Goal: Information Seeking & Learning: Learn about a topic

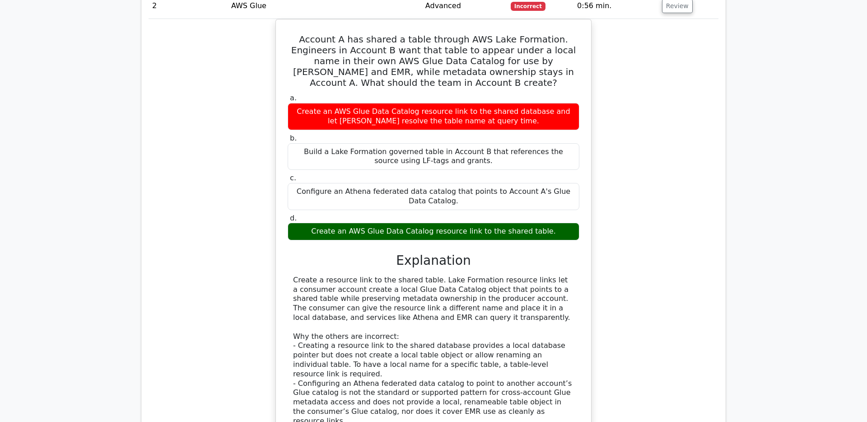
scroll to position [879, 0]
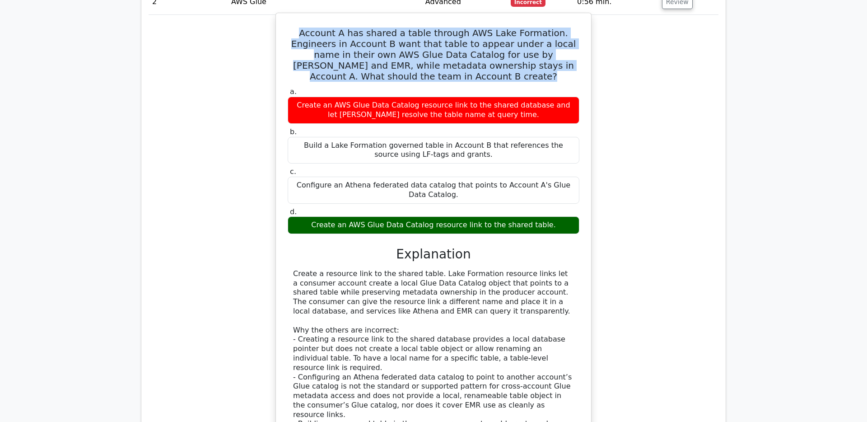
drag, startPoint x: 478, startPoint y: 87, endPoint x: 287, endPoint y: 31, distance: 198.9
click at [287, 31] on div "Account A has shared a table through AWS Lake Formation. Engineers in Account B…" at bounding box center [433, 253] width 308 height 473
copy div "Account A has shared a table through AWS Lake Formation. Engineers in Account B…"
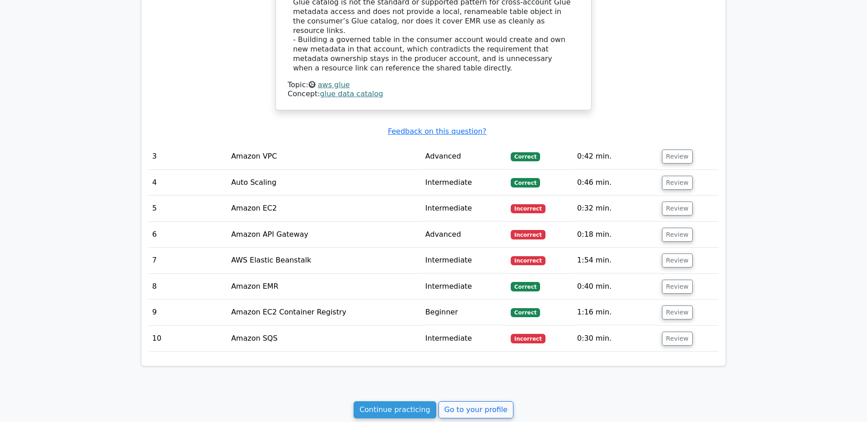
scroll to position [1292, 0]
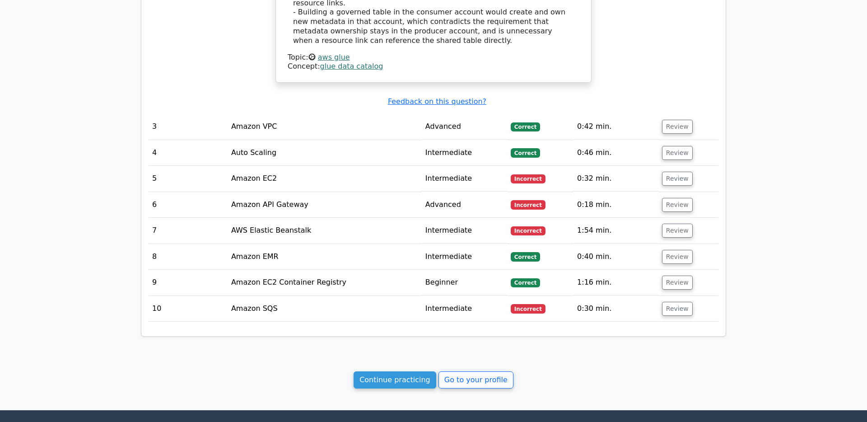
click at [580, 114] on td "0:42 min." at bounding box center [615, 127] width 85 height 26
click at [669, 120] on button "Review" at bounding box center [677, 127] width 31 height 14
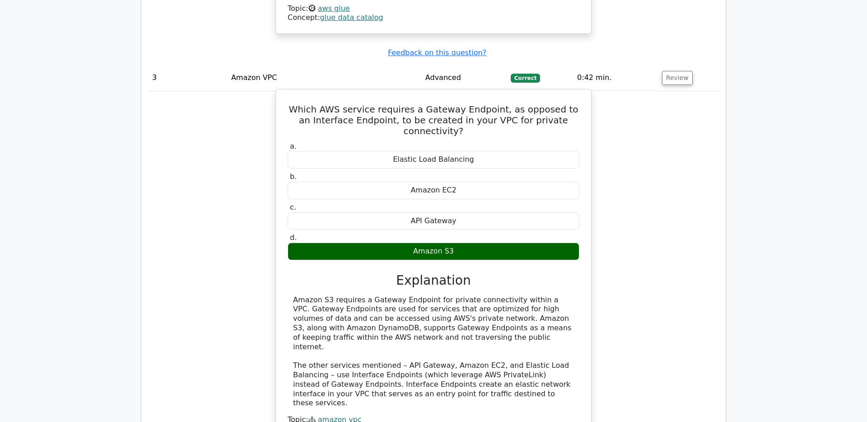
scroll to position [1343, 0]
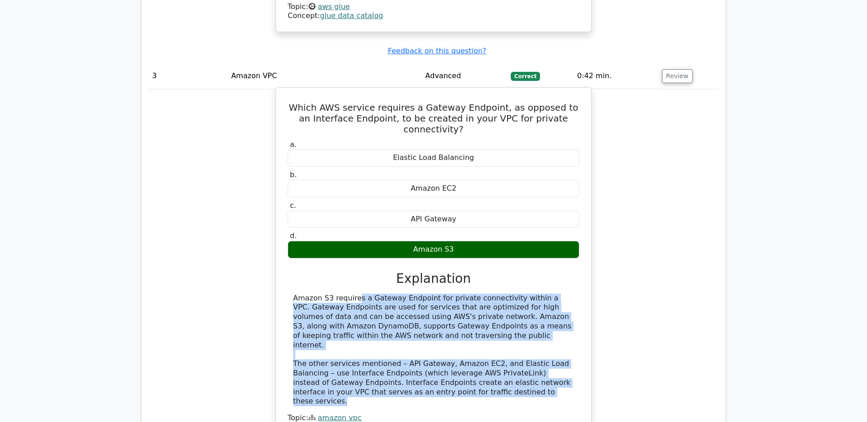
drag, startPoint x: 539, startPoint y: 353, endPoint x: 285, endPoint y: 264, distance: 269.0
click at [285, 264] on div "Which AWS service requires a Gateway Endpoint, as opposed to an Interface Endpo…" at bounding box center [433, 265] width 308 height 348
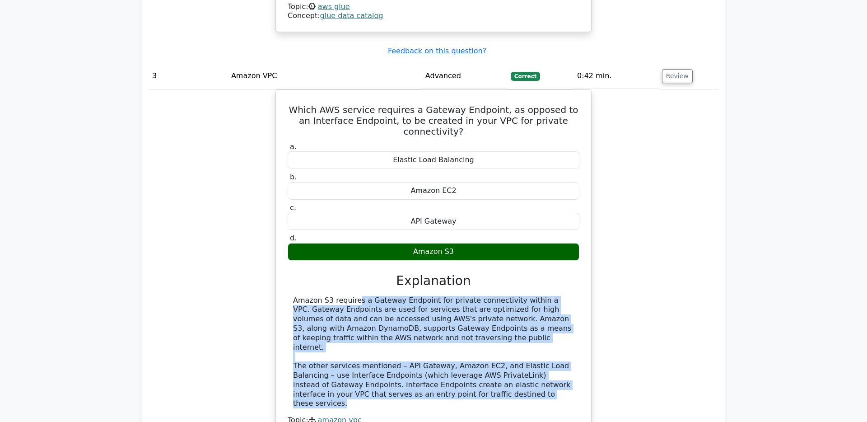
copy div "Amazon S3 requires a Gateway Endpoint for private connectivity within a VPC. Ga…"
click at [693, 213] on div "Which AWS service requires a Gateway Endpoint, as opposed to an Interface Endpo…" at bounding box center [434, 272] width 570 height 367
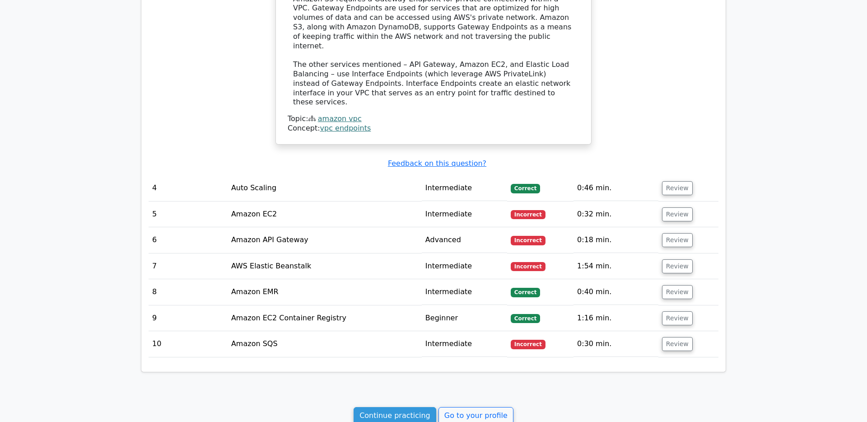
scroll to position [1645, 0]
click at [585, 174] on td "0:46 min." at bounding box center [615, 187] width 85 height 26
click at [689, 174] on td "Review" at bounding box center [688, 187] width 60 height 26
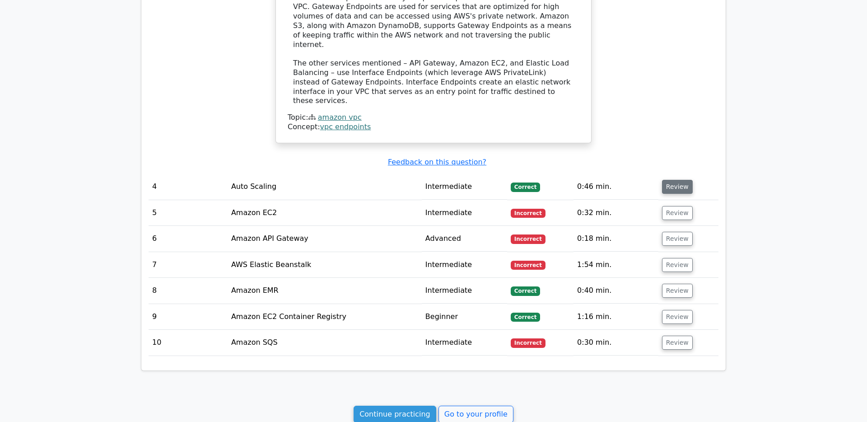
click at [674, 180] on button "Review" at bounding box center [677, 187] width 31 height 14
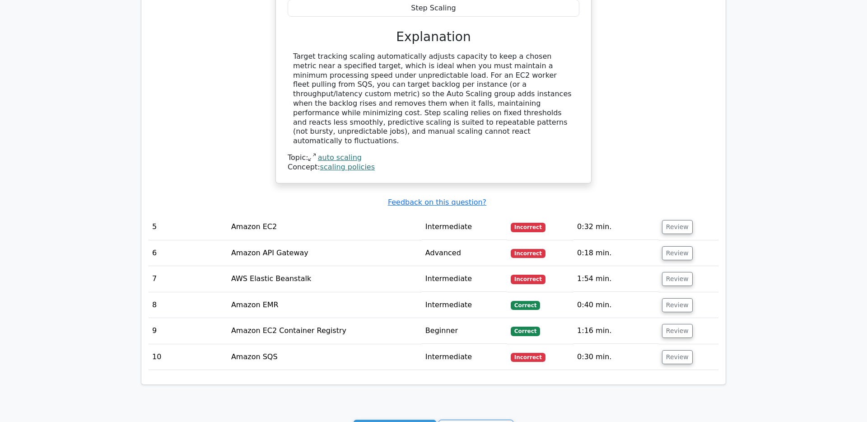
scroll to position [2047, 0]
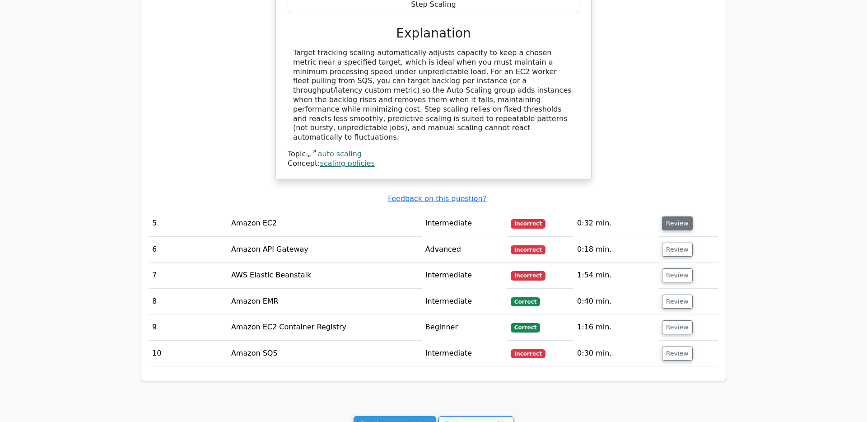
click at [670, 216] on button "Review" at bounding box center [677, 223] width 31 height 14
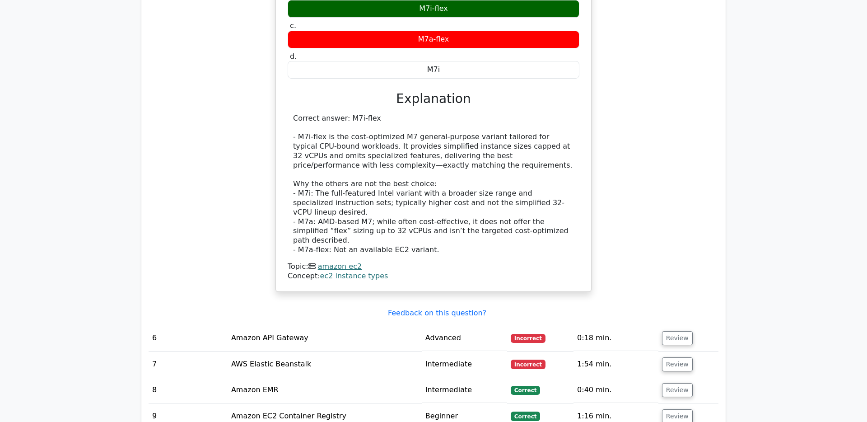
scroll to position [2401, 0]
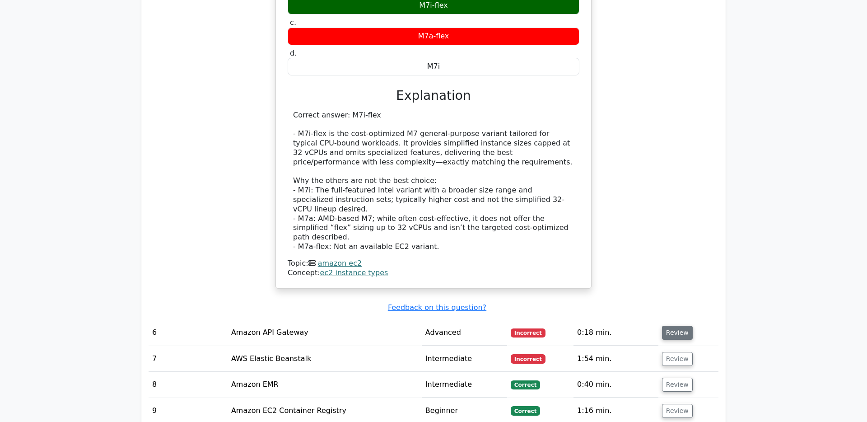
click at [677, 325] on button "Review" at bounding box center [677, 332] width 31 height 14
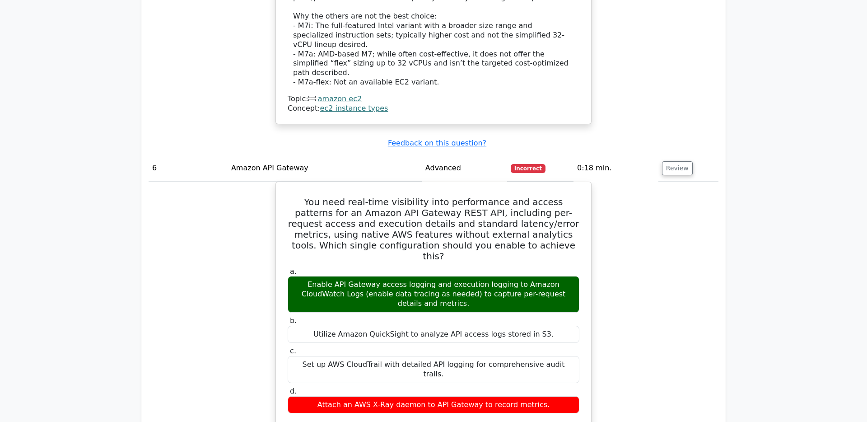
scroll to position [2567, 0]
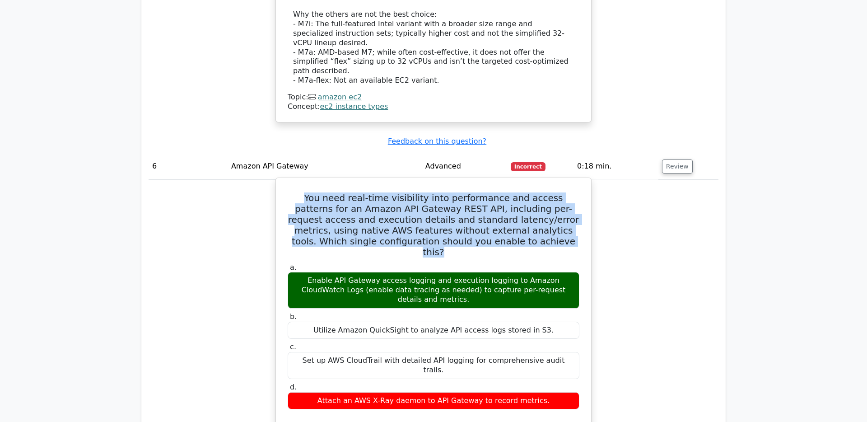
drag, startPoint x: 287, startPoint y: 114, endPoint x: 503, endPoint y: 157, distance: 220.9
click at [503, 192] on h5 "You need real-time visibility into performance and access patterns for an Amazo…" at bounding box center [433, 224] width 293 height 65
copy h5 "You need real-time visibility into performance and access patterns for an Amazo…"
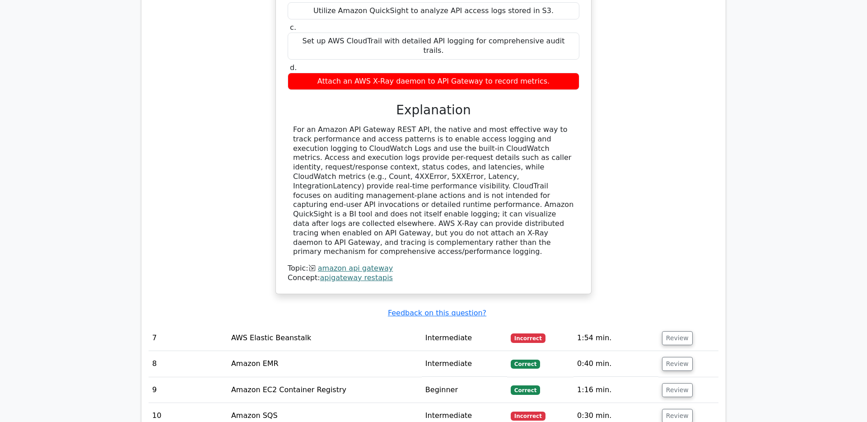
scroll to position [2893, 0]
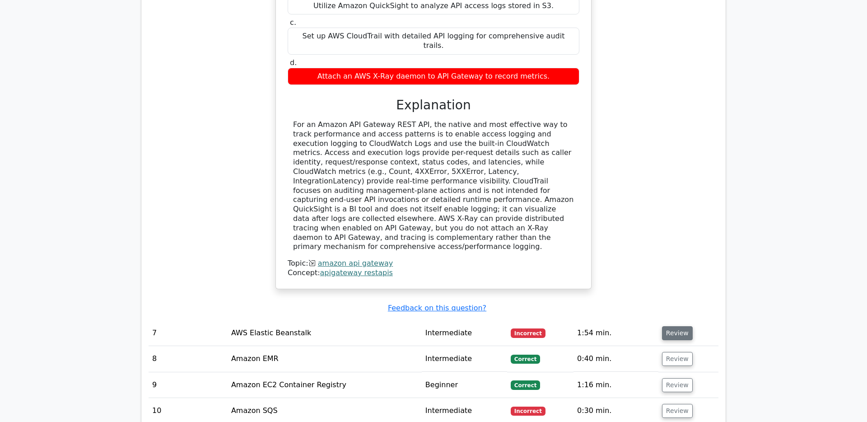
click at [673, 326] on button "Review" at bounding box center [677, 333] width 31 height 14
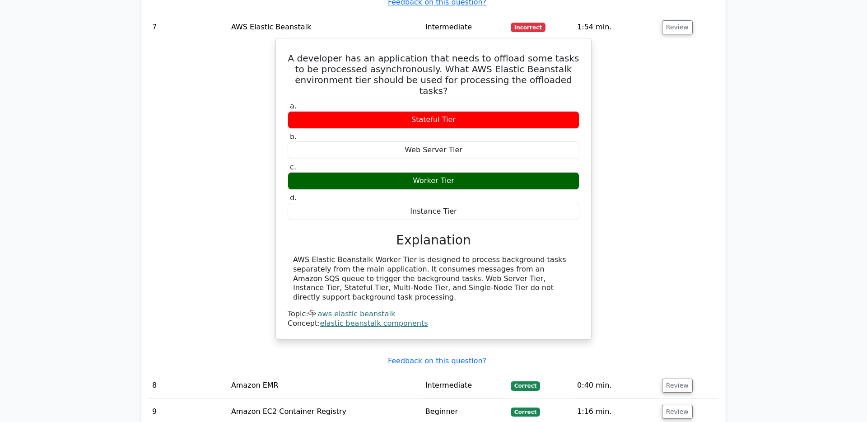
scroll to position [3202, 0]
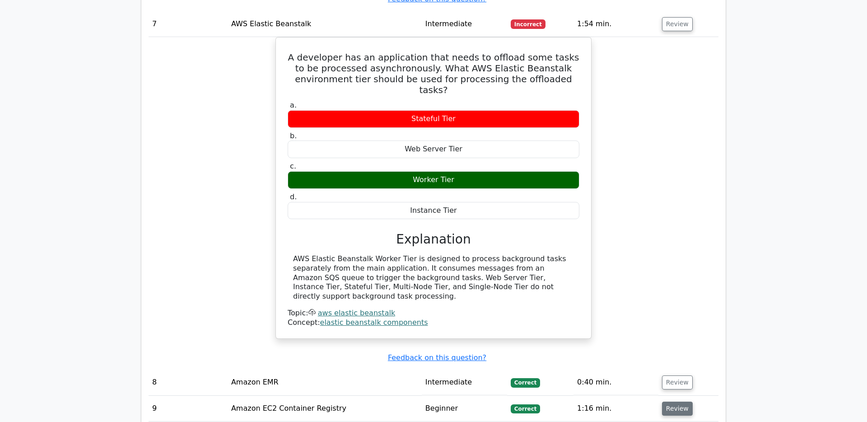
click at [677, 401] on button "Review" at bounding box center [677, 408] width 31 height 14
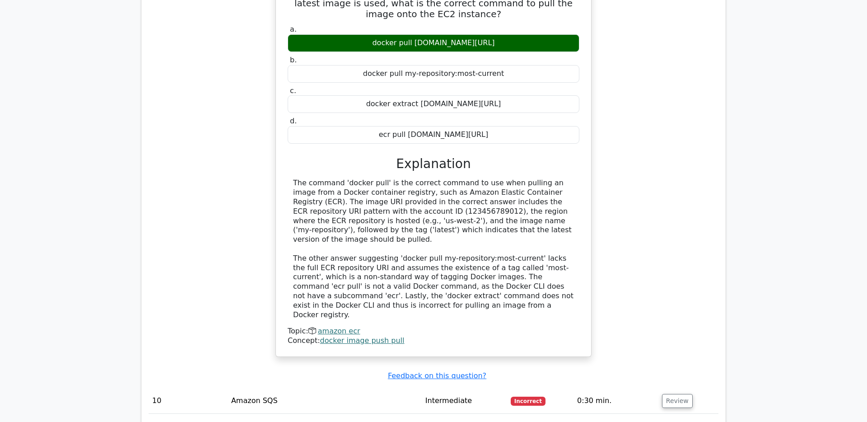
scroll to position [3682, 0]
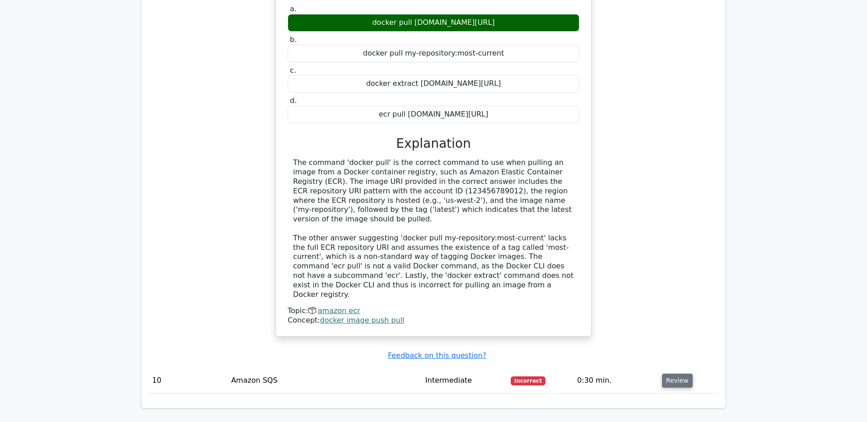
click at [674, 373] on button "Review" at bounding box center [677, 380] width 31 height 14
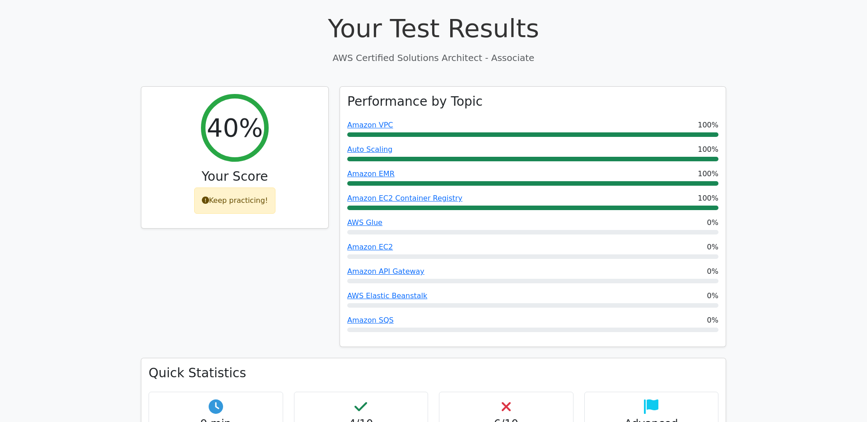
scroll to position [0, 0]
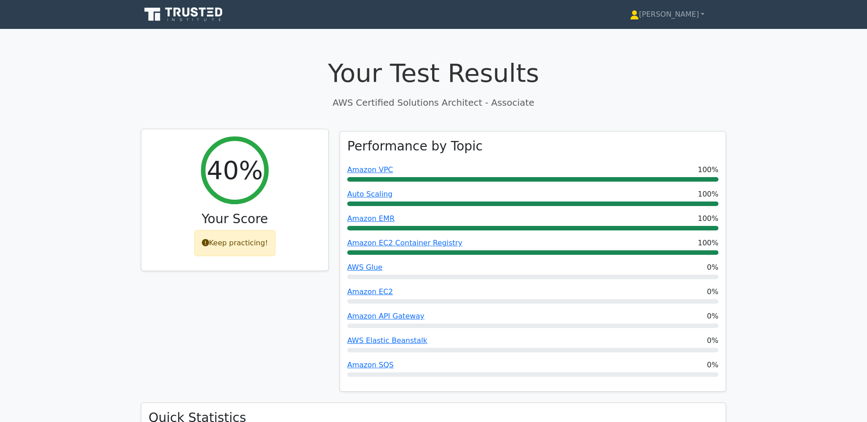
click at [244, 248] on div "Keep practicing!" at bounding box center [235, 243] width 82 height 26
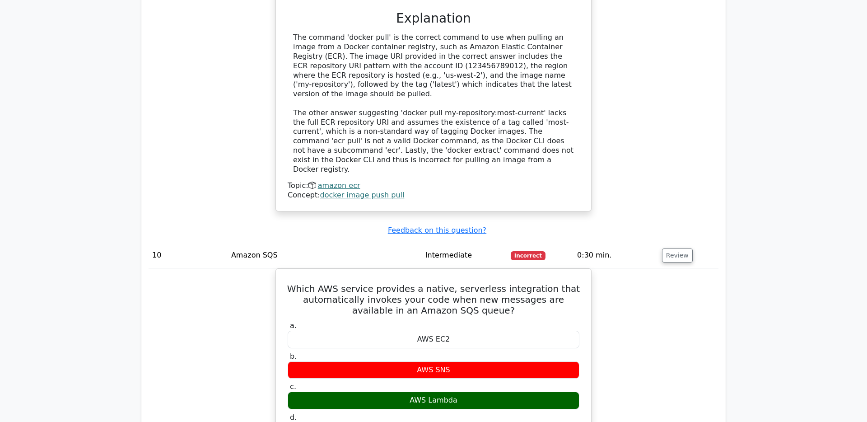
scroll to position [4014, 0]
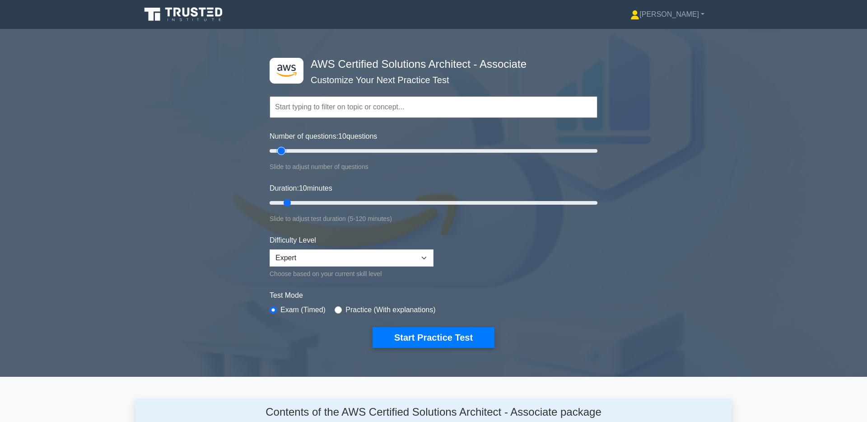
type input "200"
click at [595, 153] on input "Number of questions: 10 questions" at bounding box center [433, 150] width 328 height 11
type input "120"
click at [596, 201] on input "Duration: 10 minutes" at bounding box center [433, 202] width 328 height 11
click at [414, 335] on button "Start Practice Test" at bounding box center [433, 337] width 122 height 21
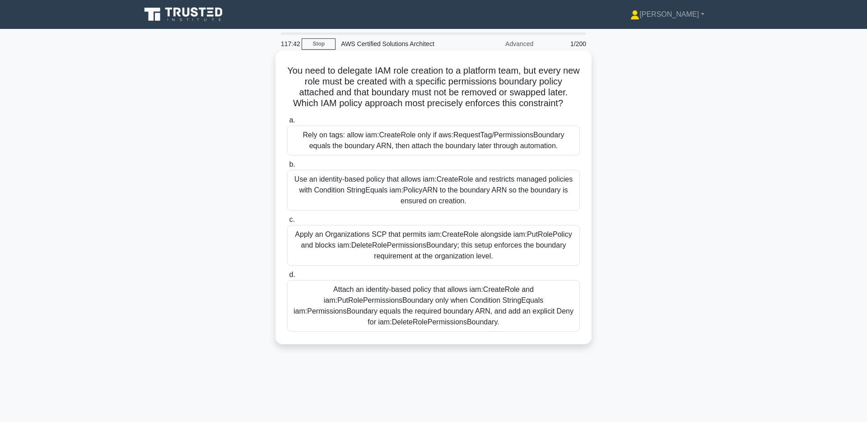
click at [450, 249] on div "Apply an Organizations SCP that permits iam:CreateRole alongside iam:PutRolePol…" at bounding box center [433, 245] width 293 height 41
click at [287, 223] on input "c. Apply an Organizations SCP that permits iam:CreateRole alongside iam:PutRole…" at bounding box center [287, 220] width 0 height 6
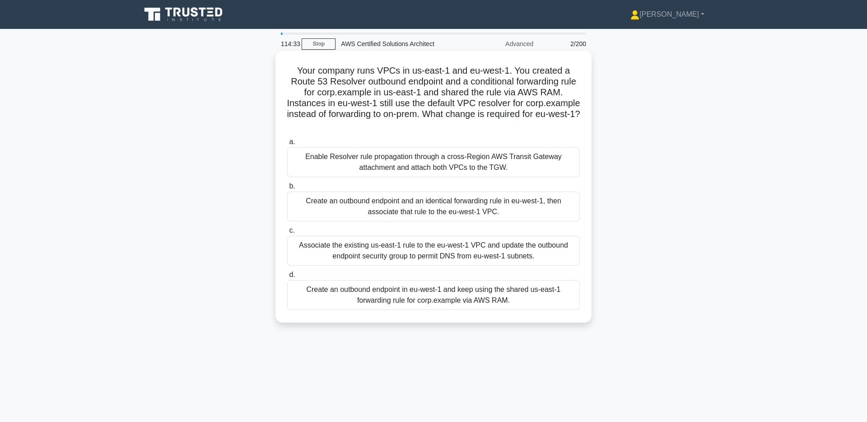
click at [459, 306] on div "Create an outbound endpoint in eu-west-1 and keep using the shared us-east-1 fo…" at bounding box center [433, 295] width 293 height 30
click at [287, 278] on input "d. Create an outbound endpoint in eu-west-1 and keep using the shared us-east-1…" at bounding box center [287, 275] width 0 height 6
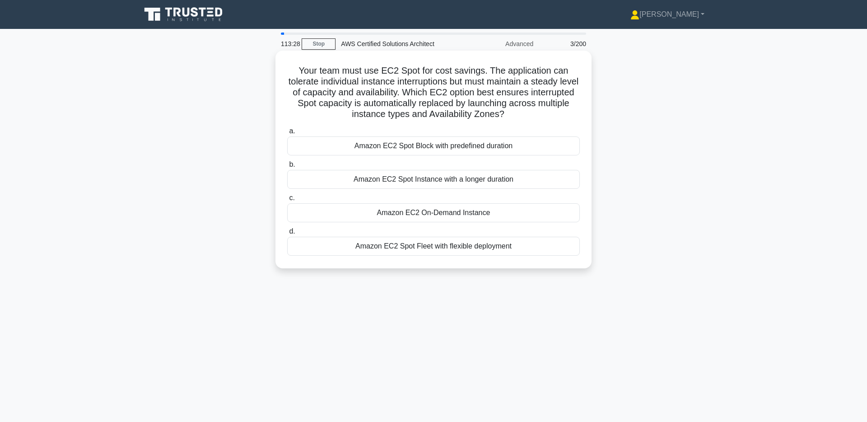
click at [518, 246] on div "Amazon EC2 Spot Fleet with flexible deployment" at bounding box center [433, 246] width 293 height 19
click at [287, 234] on input "d. Amazon EC2 Spot Fleet with flexible deployment" at bounding box center [287, 231] width 0 height 6
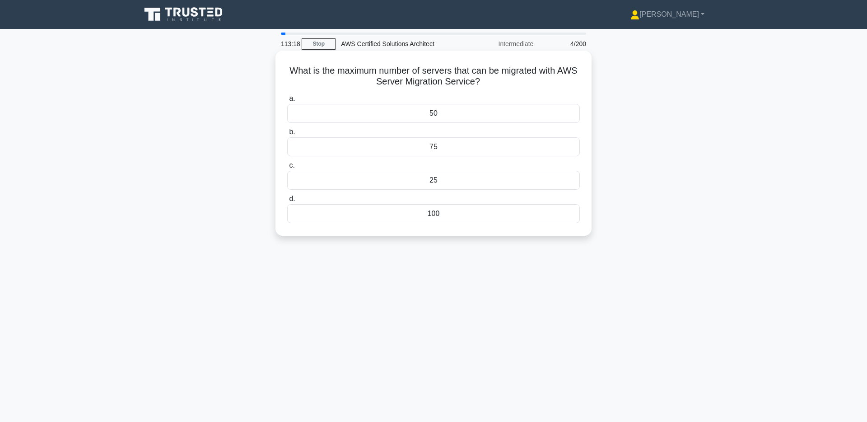
click at [506, 218] on div "100" at bounding box center [433, 213] width 293 height 19
click at [287, 202] on input "d. 100" at bounding box center [287, 199] width 0 height 6
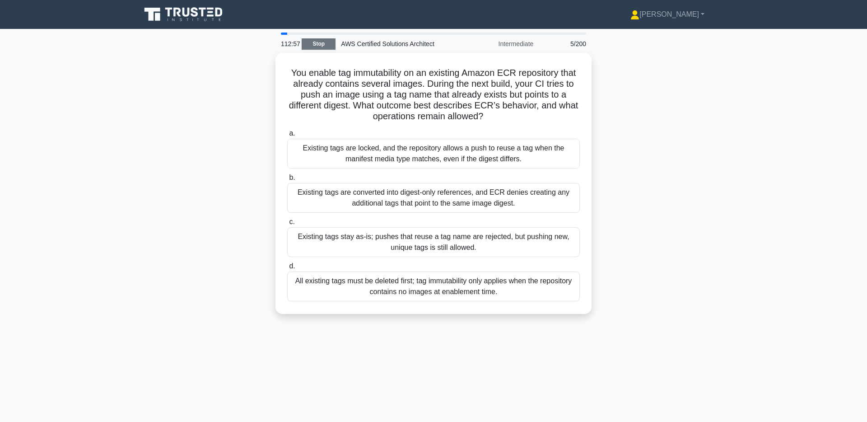
click at [311, 45] on link "Stop" at bounding box center [319, 43] width 34 height 11
